Goal: Task Accomplishment & Management: Manage account settings

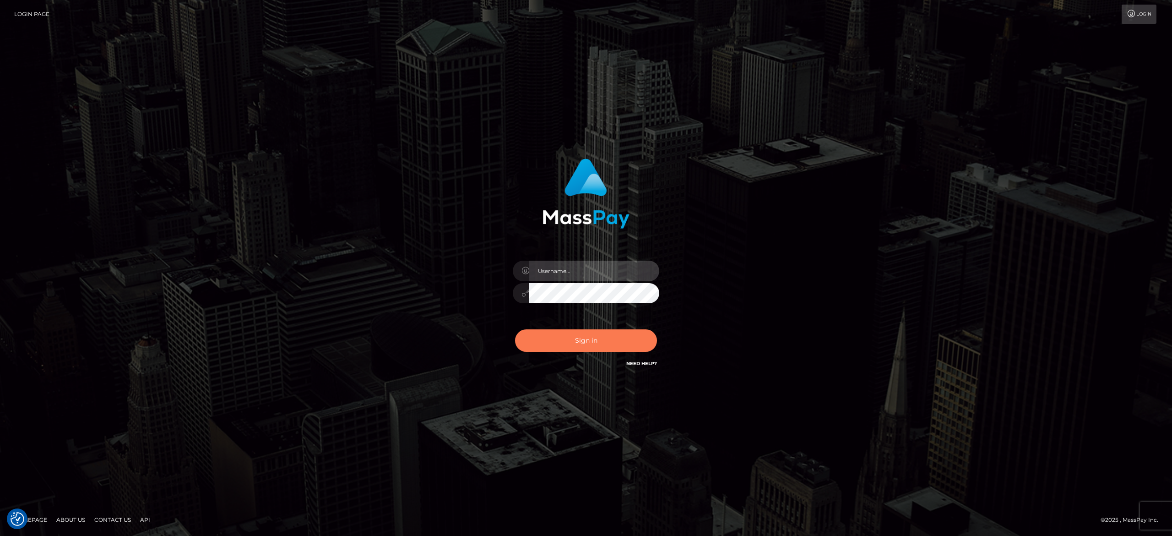
type input "[PERSON_NAME].[PERSON_NAME]"
click at [612, 348] on button "Sign in" at bounding box center [586, 340] width 142 height 22
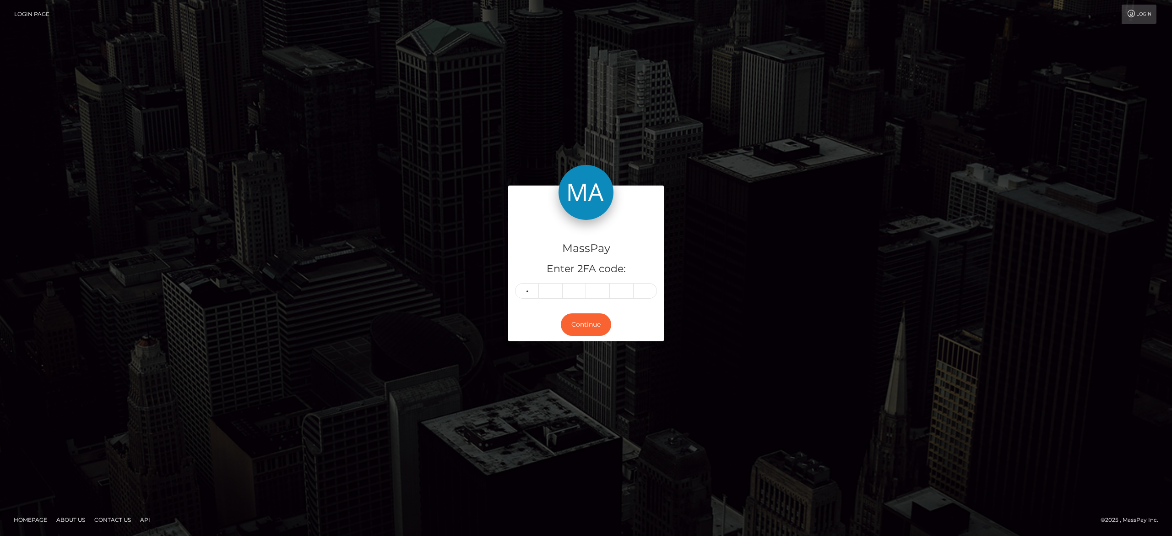
type input "6"
type input "3"
type input "9"
type input "7"
type input "3"
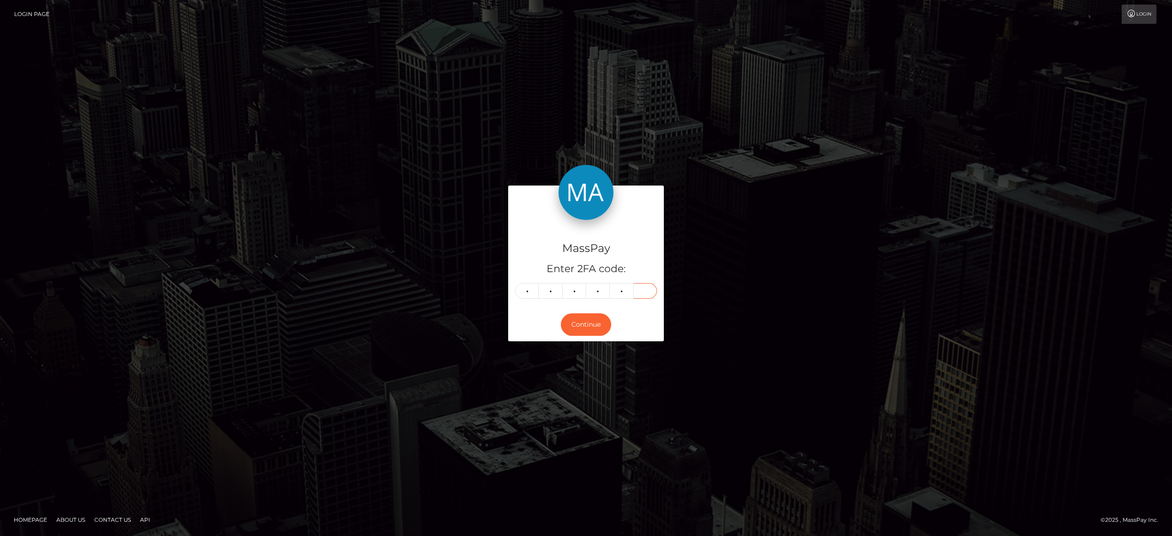
type input "8"
